Goal: Task Accomplishment & Management: Manage account settings

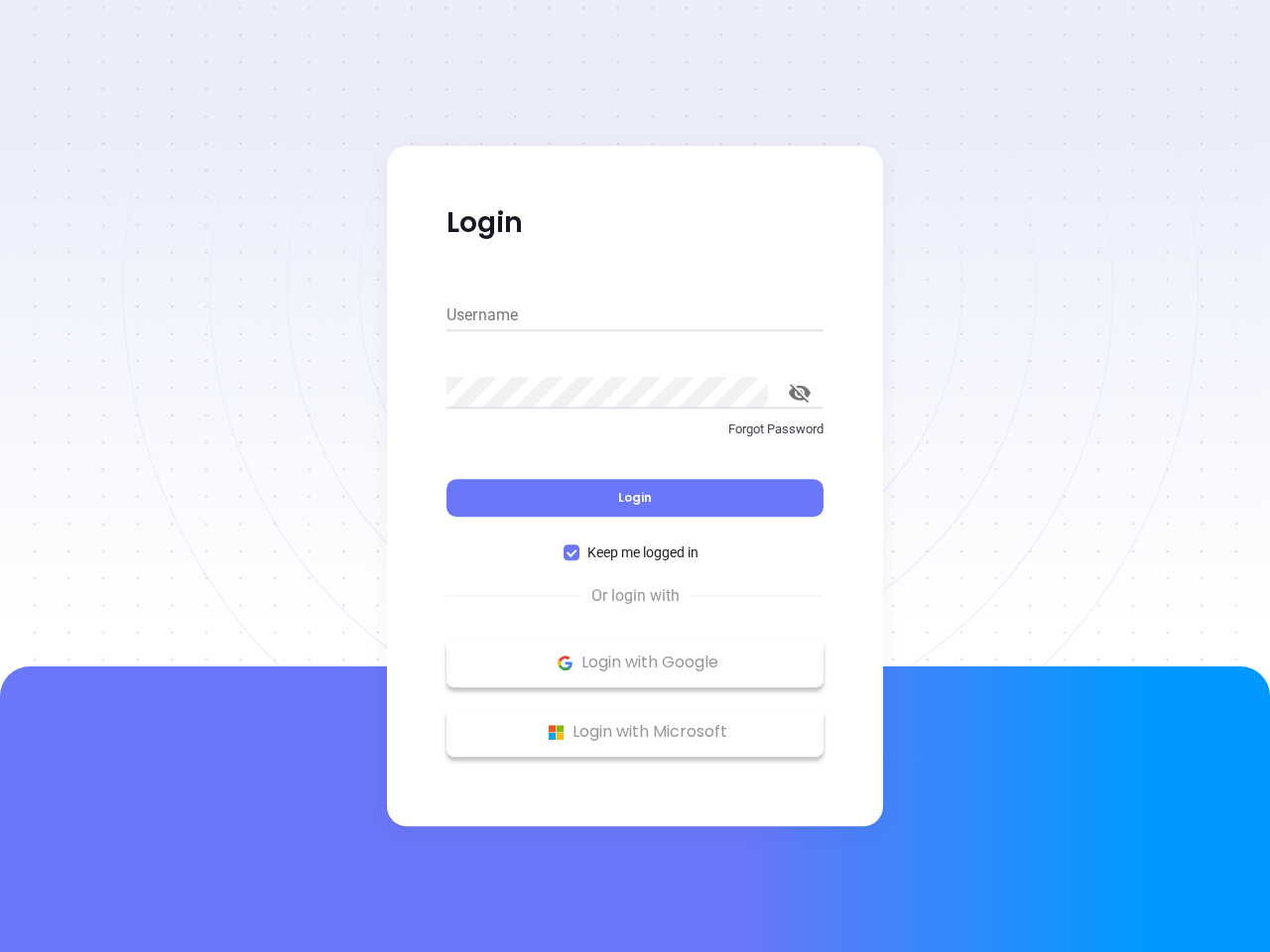
click at [635, 476] on div "Login" at bounding box center [635, 486] width 377 height 61
click at [635, 315] on input "Username" at bounding box center [635, 315] width 377 height 32
click at [800, 393] on icon "toggle password visibility" at bounding box center [800, 393] width 22 height 19
click at [635, 498] on span "Login" at bounding box center [635, 497] width 34 height 17
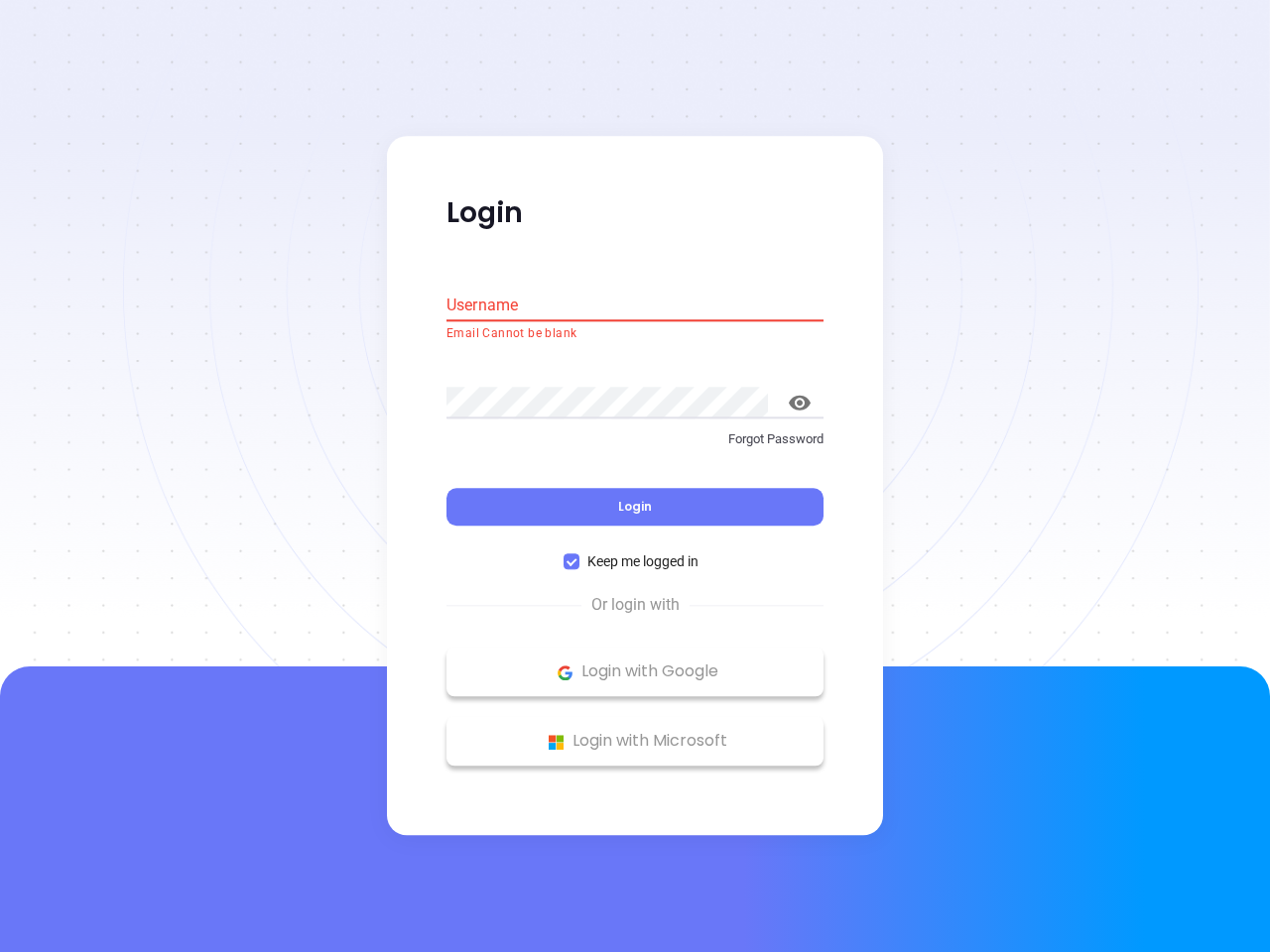
click at [635, 552] on span "Keep me logged in" at bounding box center [643, 562] width 127 height 22
click at [579, 554] on input "Keep me logged in" at bounding box center [572, 562] width 16 height 16
checkbox input "false"
click at [635, 662] on p "Login with Google" at bounding box center [635, 672] width 357 height 30
click at [635, 732] on p "Login with Microsoft" at bounding box center [635, 742] width 357 height 30
